Goal: Information Seeking & Learning: Learn about a topic

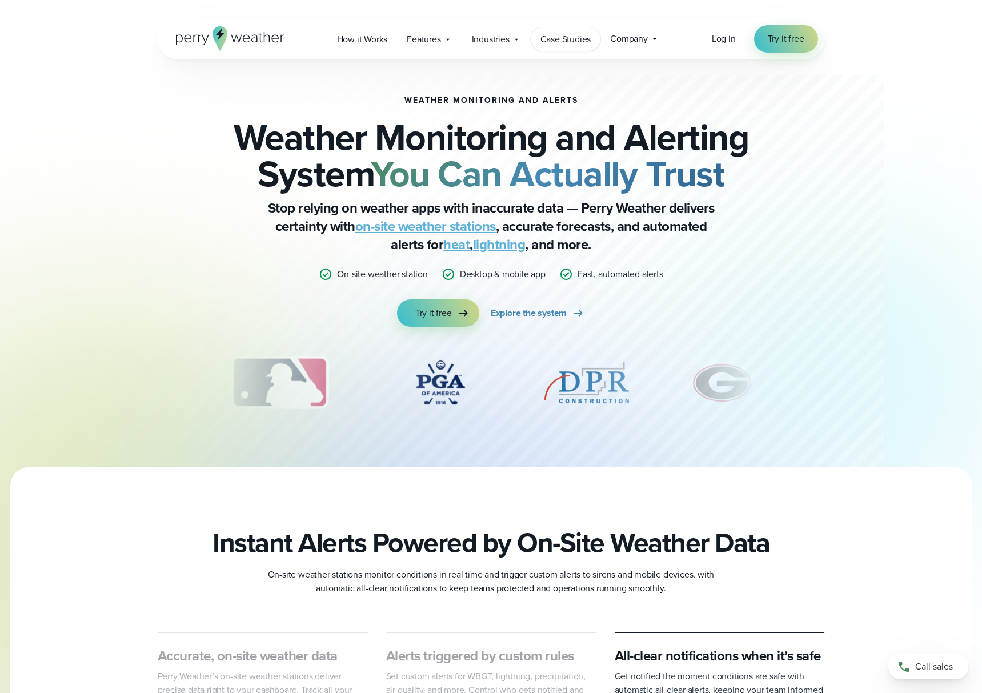
click at [566, 41] on span "Case Studies" at bounding box center [565, 40] width 51 height 14
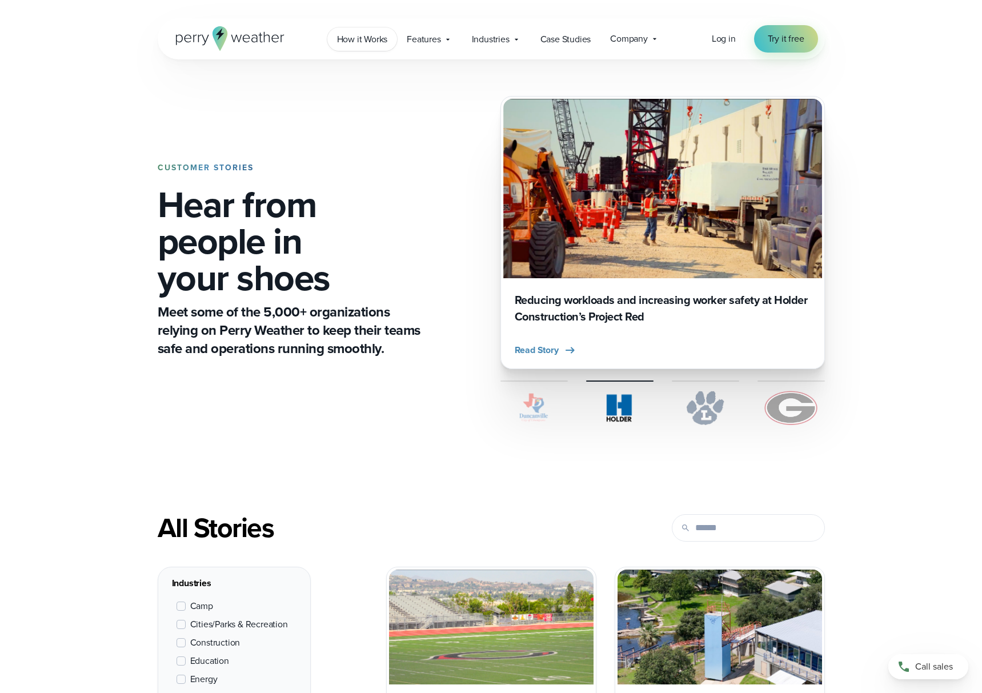
click at [375, 41] on span "How it Works" at bounding box center [362, 40] width 51 height 14
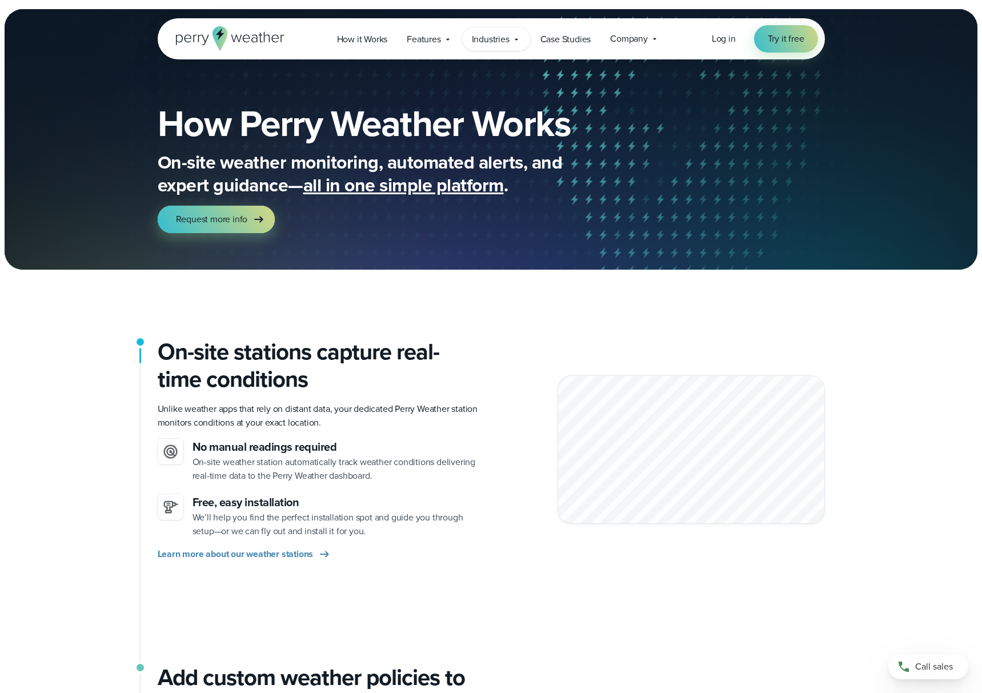
click at [514, 40] on icon at bounding box center [516, 39] width 9 height 9
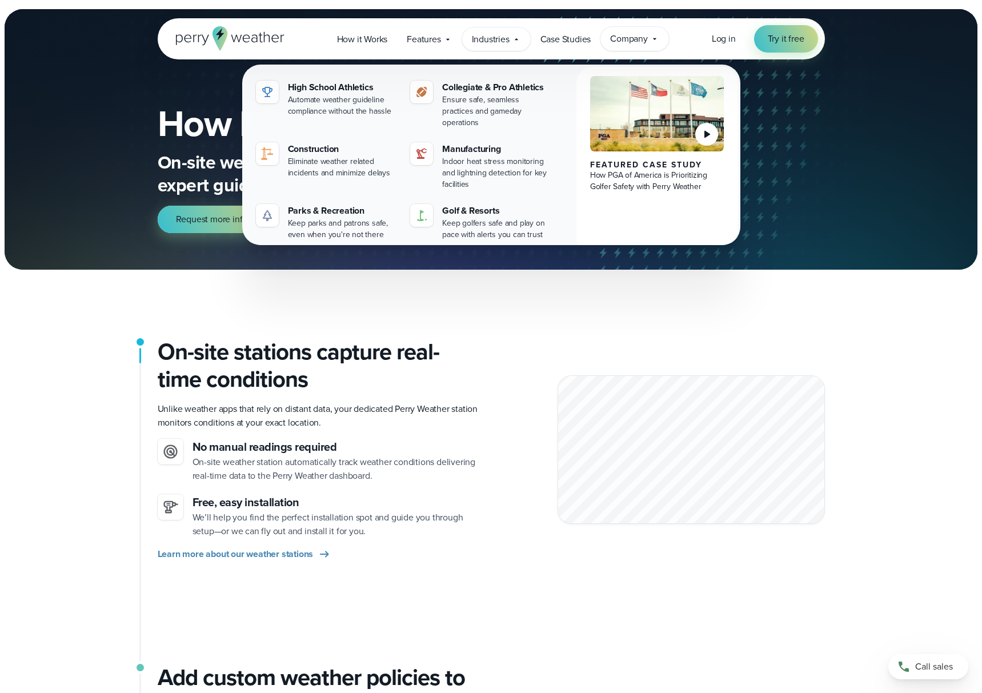
click at [654, 42] on icon at bounding box center [654, 38] width 9 height 9
